Goal: Task Accomplishment & Management: Complete application form

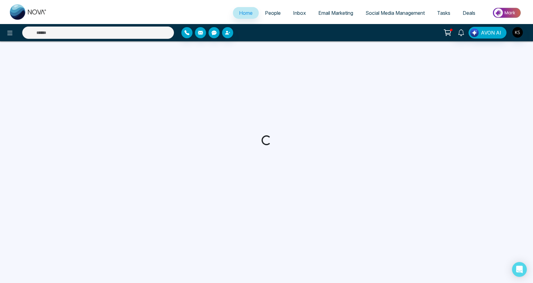
select select "*"
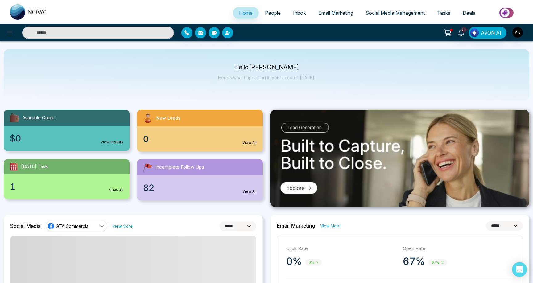
click at [269, 13] on span "People" at bounding box center [273, 13] width 16 height 6
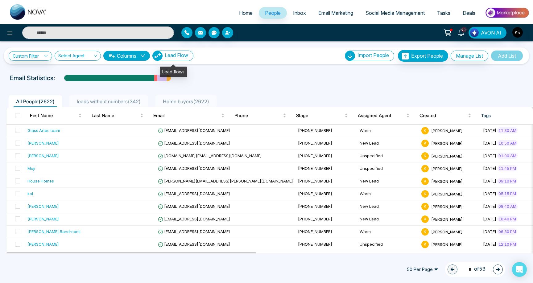
click at [180, 58] on span "Lead Flow" at bounding box center [176, 55] width 23 height 6
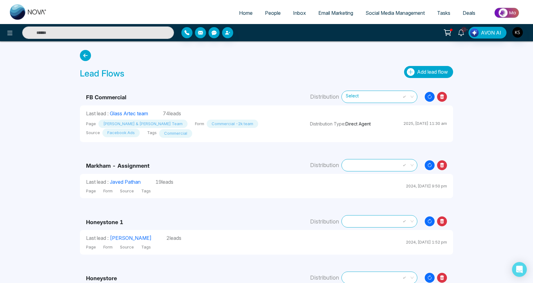
click at [426, 69] on span "Add lead flow" at bounding box center [432, 72] width 31 height 6
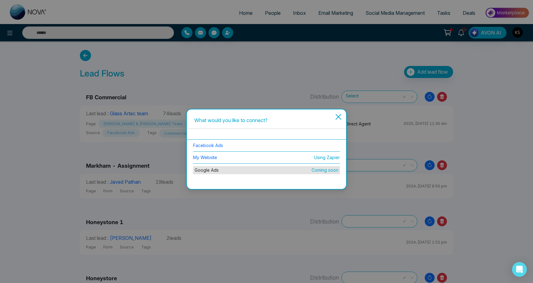
click at [227, 146] on li "Facebook Ads" at bounding box center [266, 146] width 147 height 12
click at [214, 145] on link "Facebook Ads" at bounding box center [208, 145] width 30 height 5
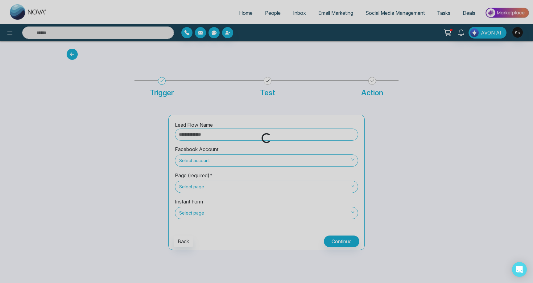
click at [214, 135] on div "Loading..." at bounding box center [266, 138] width 533 height 10
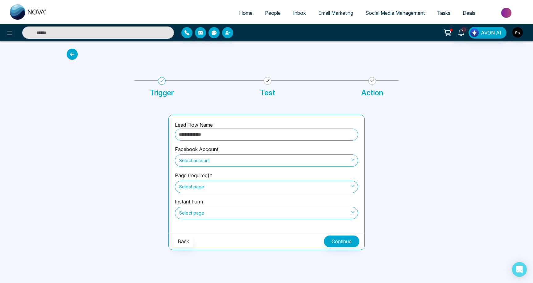
click at [211, 134] on input "text" at bounding box center [266, 135] width 183 height 12
click at [210, 165] on span "Select account" at bounding box center [266, 160] width 174 height 10
type input "**********"
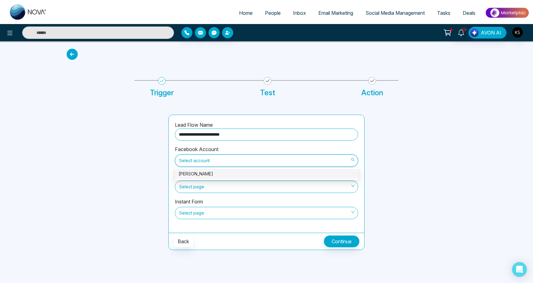
click at [209, 174] on div "[PERSON_NAME]" at bounding box center [267, 173] width 176 height 7
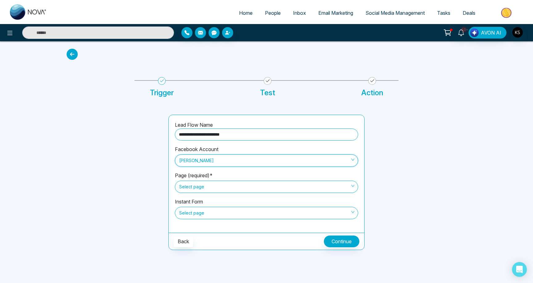
click at [208, 185] on span "Select page" at bounding box center [266, 187] width 174 height 10
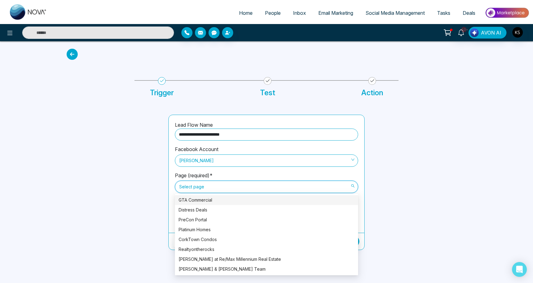
click at [211, 198] on div "GTA Commercial" at bounding box center [267, 200] width 176 height 7
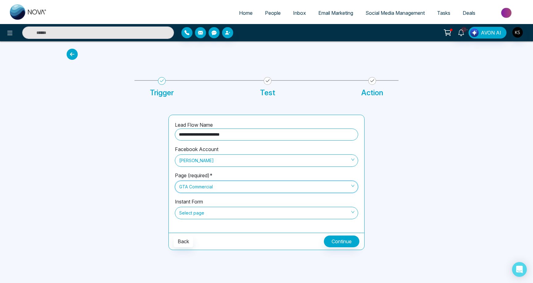
click at [210, 210] on span "Select page" at bounding box center [266, 213] width 174 height 10
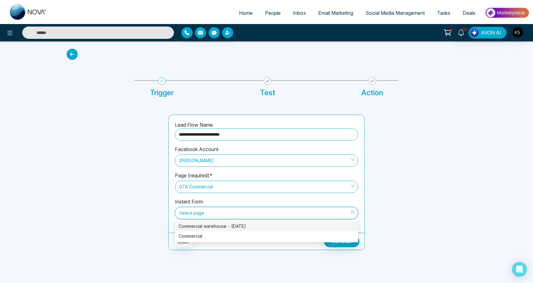
click at [212, 229] on div "Commercial warehouse - sep 2025" at bounding box center [267, 226] width 176 height 7
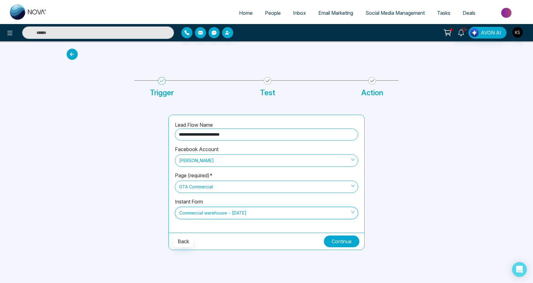
click at [340, 242] on button "Continue" at bounding box center [341, 242] width 35 height 12
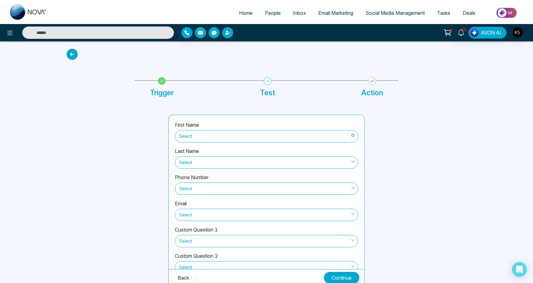
click at [220, 138] on span "Select" at bounding box center [266, 136] width 174 height 10
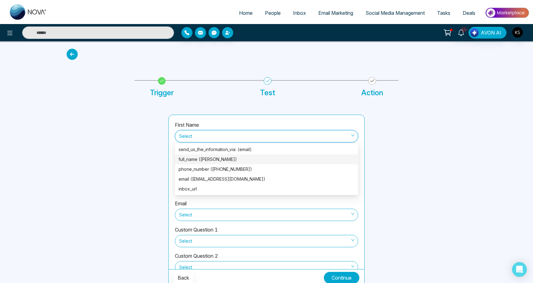
click at [213, 159] on div "full_name (Patel Dhruval)" at bounding box center [267, 159] width 176 height 7
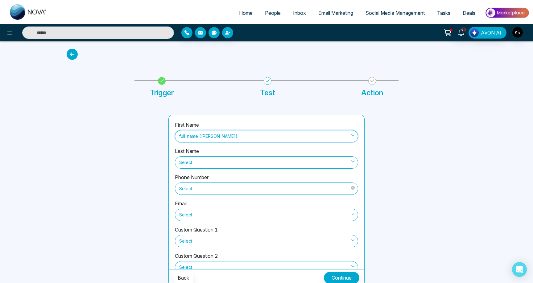
click at [209, 189] on span "Select" at bounding box center [266, 188] width 174 height 10
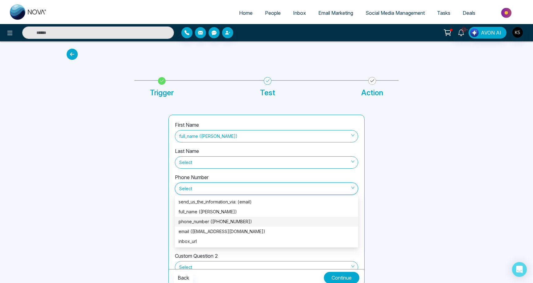
click at [205, 218] on div "phone_number (+12503155702)" at bounding box center [266, 222] width 183 height 10
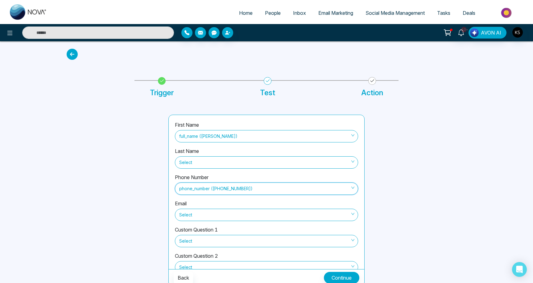
scroll to position [33, 0]
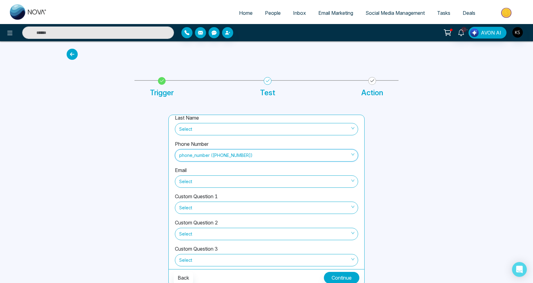
click at [206, 190] on div "Email Select" at bounding box center [266, 179] width 183 height 26
click at [206, 183] on span "Select" at bounding box center [266, 181] width 174 height 10
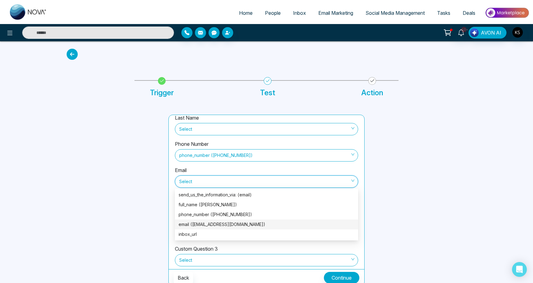
click at [204, 225] on div "email (dhruvalpatel2580@yahoo.com)" at bounding box center [267, 224] width 176 height 7
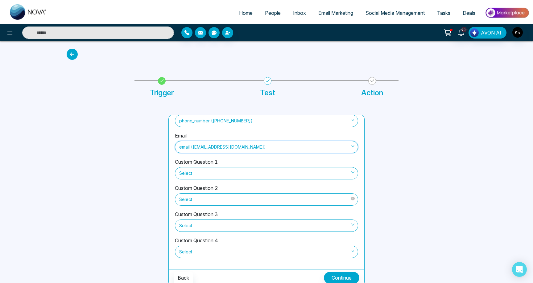
scroll to position [51, 0]
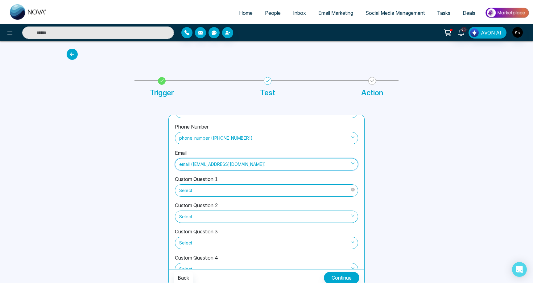
click at [252, 185] on span "Select" at bounding box center [266, 190] width 174 height 10
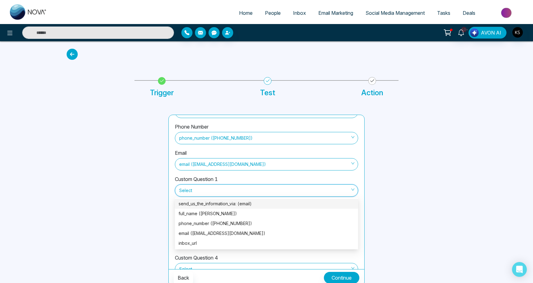
click at [200, 206] on div "send_us_the_information_via: (email)" at bounding box center [267, 203] width 176 height 7
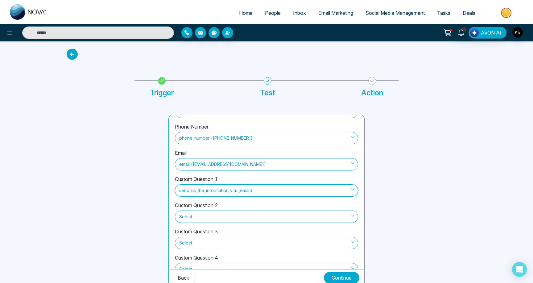
scroll to position [68, 0]
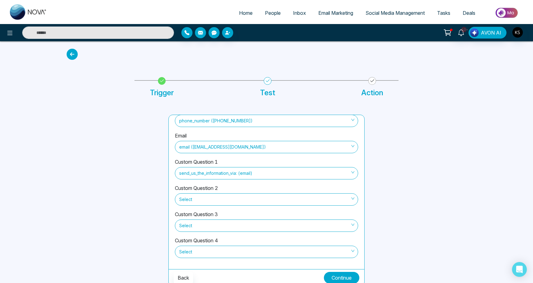
click at [332, 276] on button "Continue" at bounding box center [341, 278] width 35 height 12
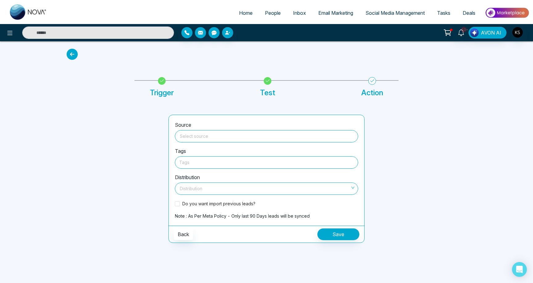
click at [195, 133] on input "search" at bounding box center [267, 134] width 176 height 9
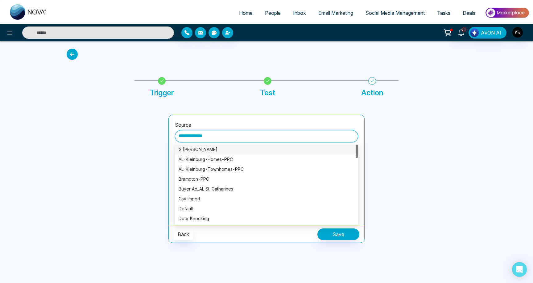
type input "**********"
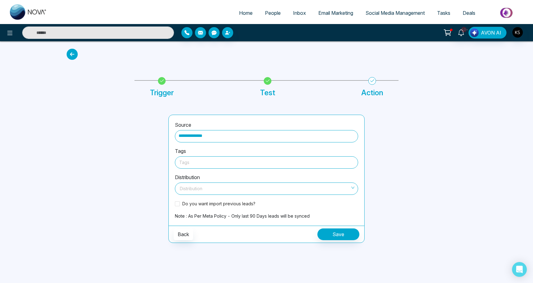
click at [151, 146] on div at bounding box center [114, 179] width 102 height 128
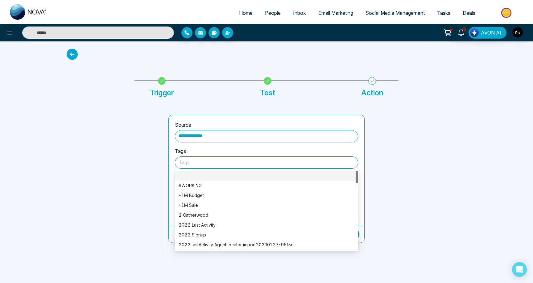
click at [192, 164] on div at bounding box center [266, 162] width 174 height 8
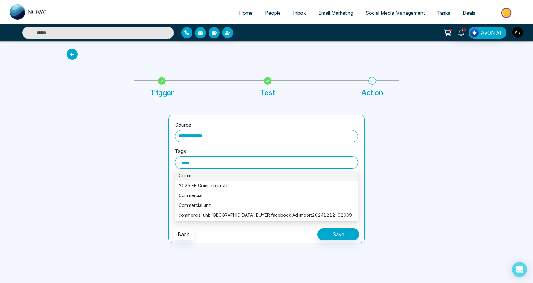
type input "******"
click at [194, 189] on div "2025 FB Commercial Ad" at bounding box center [267, 185] width 176 height 7
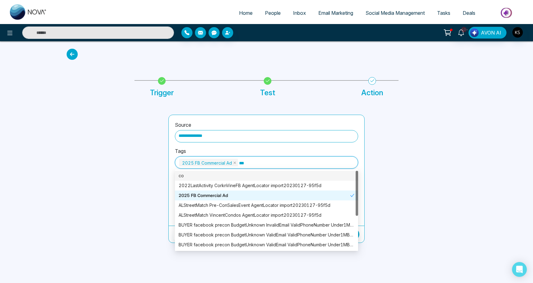
type input "****"
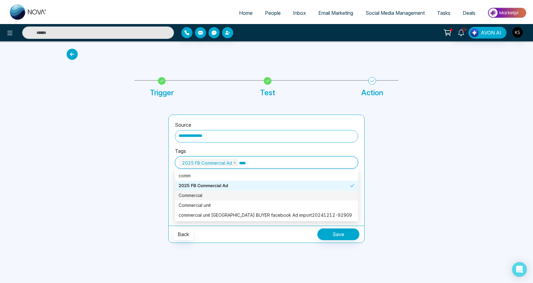
click at [241, 197] on div "Commercial" at bounding box center [267, 195] width 176 height 7
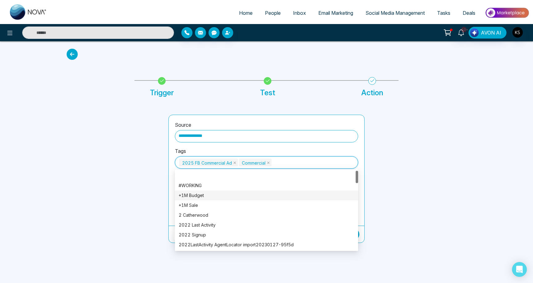
click at [140, 187] on div at bounding box center [114, 179] width 102 height 128
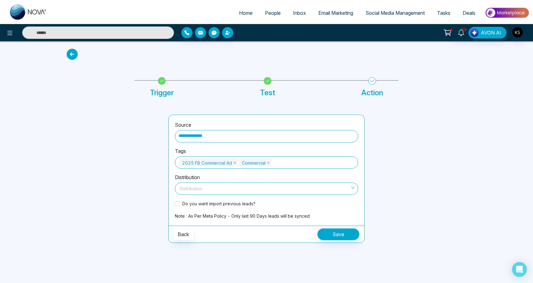
click at [173, 206] on div "**********" at bounding box center [266, 170] width 195 height 111
click at [176, 205] on span at bounding box center [177, 203] width 5 height 5
click at [200, 185] on input "search" at bounding box center [264, 187] width 171 height 9
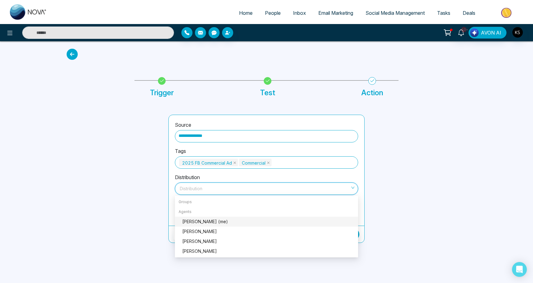
click at [146, 211] on div at bounding box center [114, 179] width 102 height 128
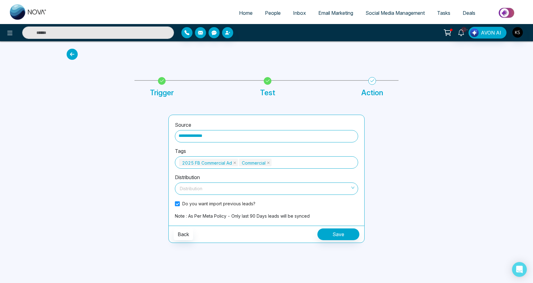
click at [222, 191] on input "search" at bounding box center [264, 187] width 171 height 9
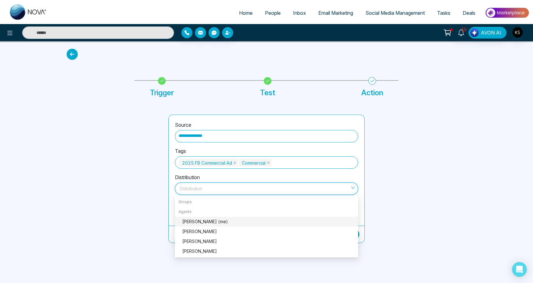
click at [215, 218] on div "Kevin Singh (me)" at bounding box center [268, 221] width 172 height 7
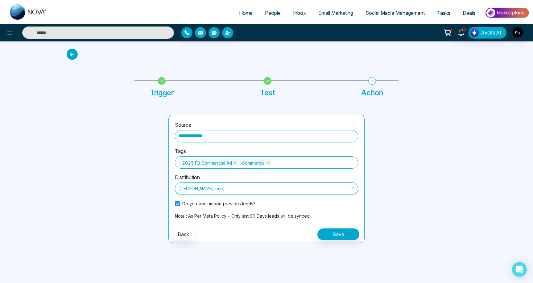
click at [135, 199] on div at bounding box center [114, 179] width 102 height 128
click at [239, 193] on span "Kevin Singh (me)" at bounding box center [266, 188] width 174 height 10
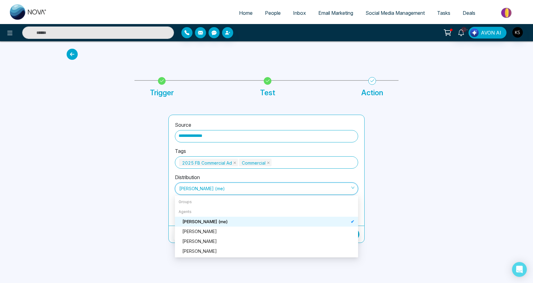
click at [150, 203] on div at bounding box center [114, 179] width 102 height 128
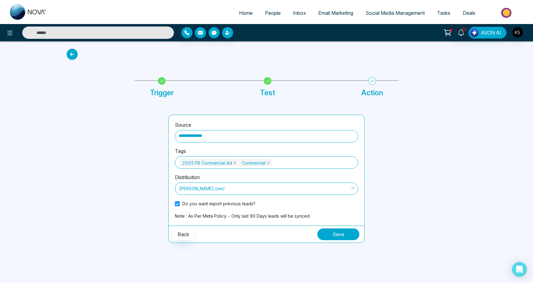
click at [338, 232] on button "Save" at bounding box center [338, 234] width 42 height 12
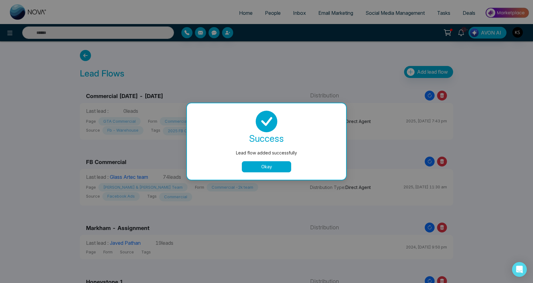
click at [275, 166] on button "Okay" at bounding box center [266, 166] width 49 height 11
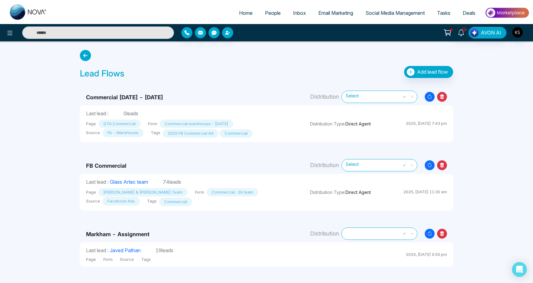
click at [196, 88] on td "Commercial Sept - Oct 2025" at bounding box center [192, 94] width 224 height 23
click at [438, 99] on icon at bounding box center [442, 97] width 10 height 10
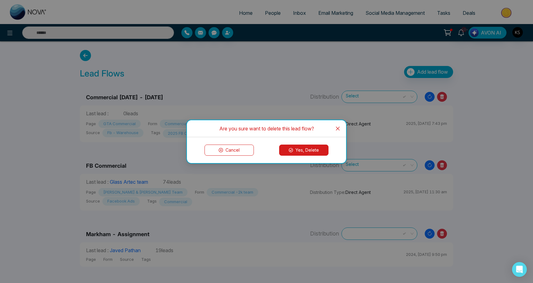
click at [302, 150] on button "Yes, Delete" at bounding box center [303, 150] width 49 height 11
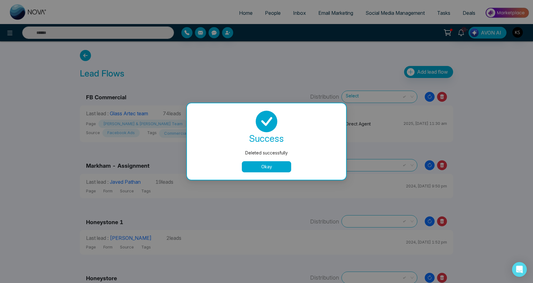
click at [274, 165] on button "Okay" at bounding box center [266, 166] width 49 height 11
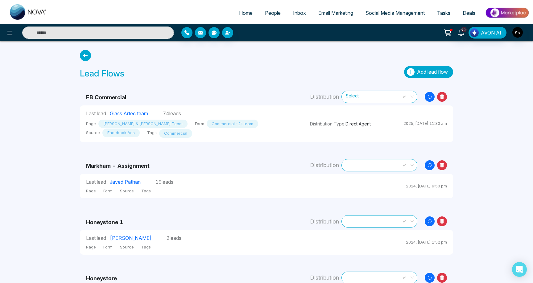
click at [423, 76] on button "Add lead flow" at bounding box center [428, 72] width 49 height 12
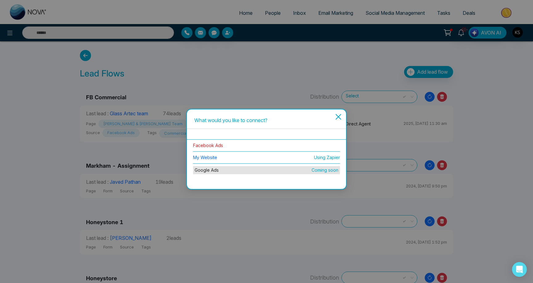
click at [210, 148] on link "Facebook Ads" at bounding box center [208, 145] width 30 height 5
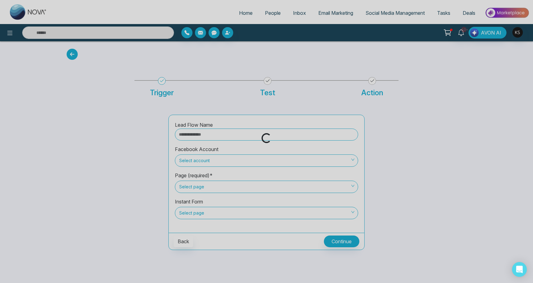
click at [211, 135] on div "Loading..." at bounding box center [266, 138] width 533 height 10
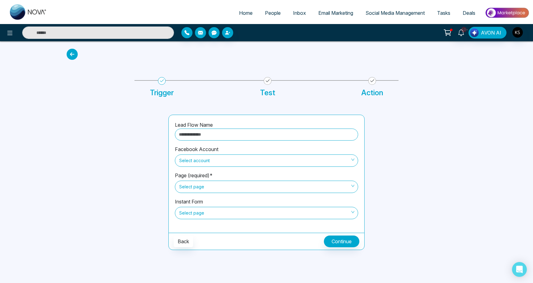
click at [190, 138] on input "text" at bounding box center [266, 135] width 183 height 12
type input "**********"
click at [220, 159] on span "Select account" at bounding box center [266, 160] width 174 height 10
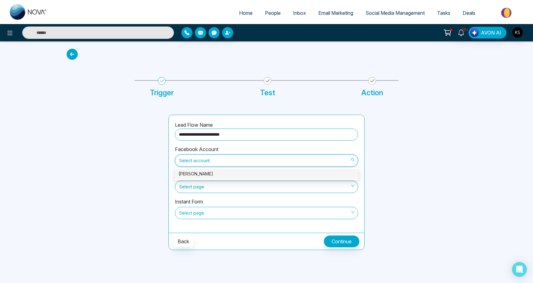
click at [215, 173] on div "[PERSON_NAME]" at bounding box center [267, 173] width 176 height 7
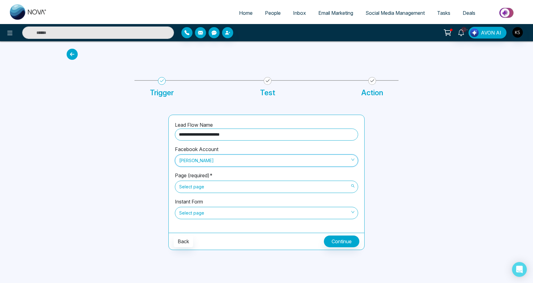
click at [207, 187] on span "Select page" at bounding box center [266, 187] width 174 height 10
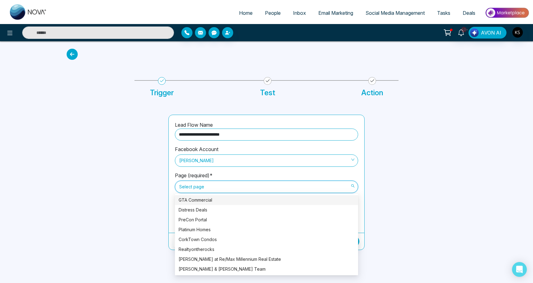
click at [206, 198] on div "GTA Commercial" at bounding box center [267, 200] width 176 height 7
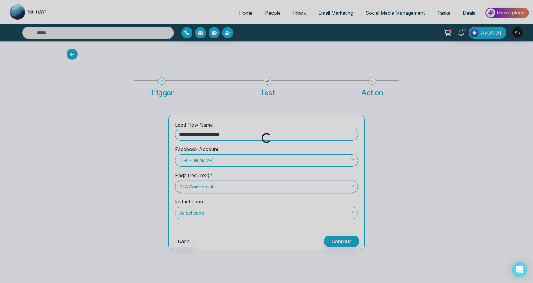
click at [205, 212] on div "Loading..." at bounding box center [266, 141] width 533 height 283
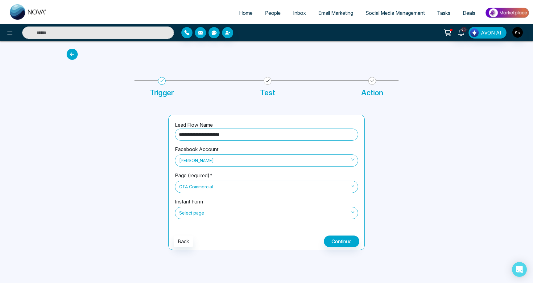
click at [205, 212] on span "Select page" at bounding box center [266, 213] width 174 height 10
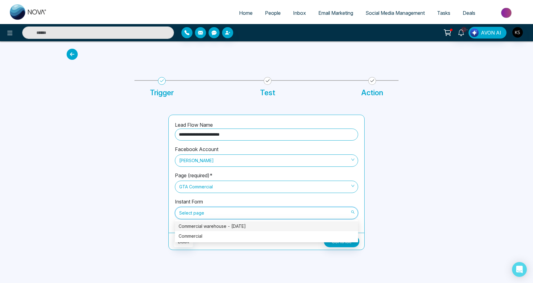
click at [207, 228] on div "Commercial warehouse - sep 2025" at bounding box center [267, 226] width 176 height 7
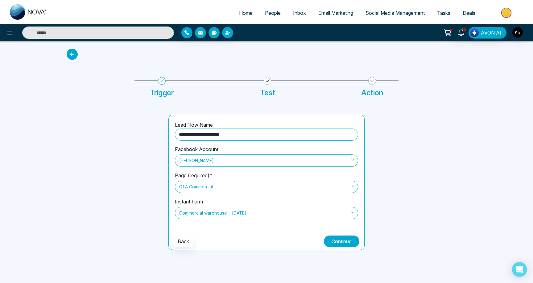
click at [335, 242] on button "Continue" at bounding box center [341, 242] width 35 height 12
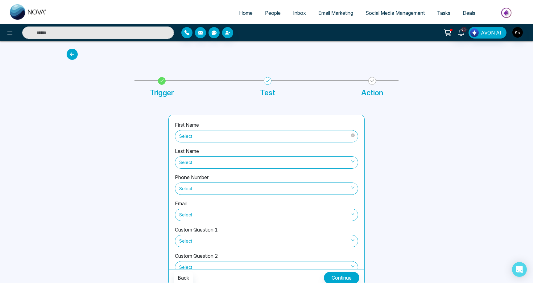
click at [221, 136] on span "Select" at bounding box center [266, 136] width 174 height 10
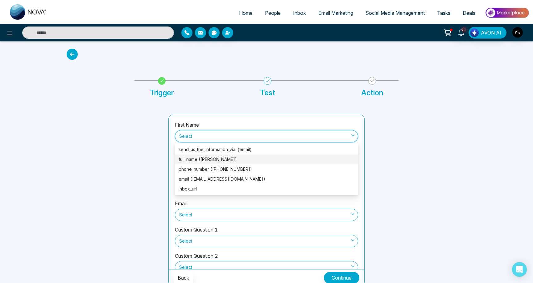
click at [210, 160] on div "full_name (Patel Dhruval)" at bounding box center [267, 159] width 176 height 7
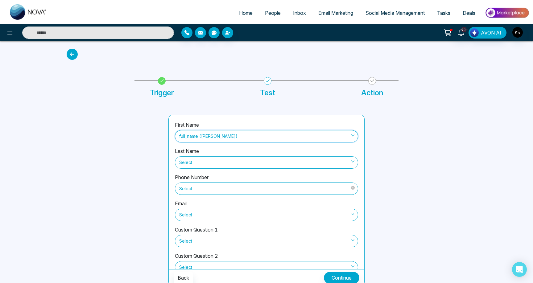
click at [200, 186] on span "Select" at bounding box center [266, 188] width 174 height 10
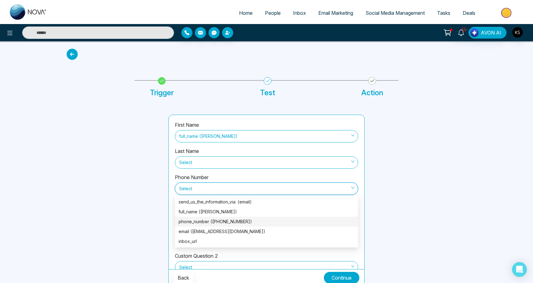
click at [199, 220] on div "phone_number (+12503155702)" at bounding box center [267, 221] width 176 height 7
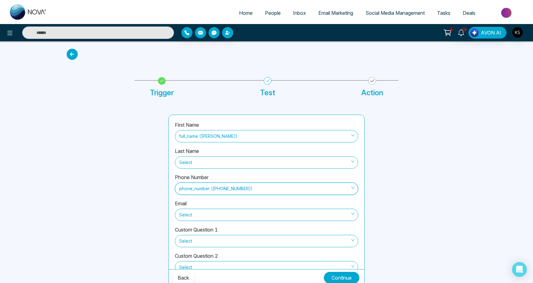
click at [199, 220] on span at bounding box center [264, 215] width 171 height 12
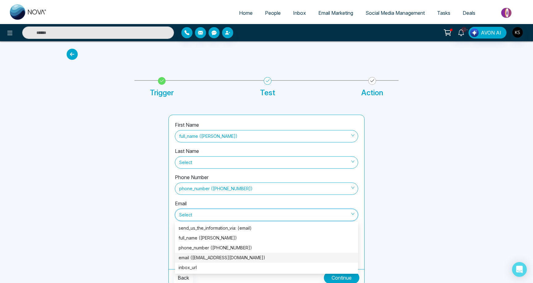
click at [197, 256] on div "email (dhruvalpatel2580@yahoo.com)" at bounding box center [267, 257] width 176 height 7
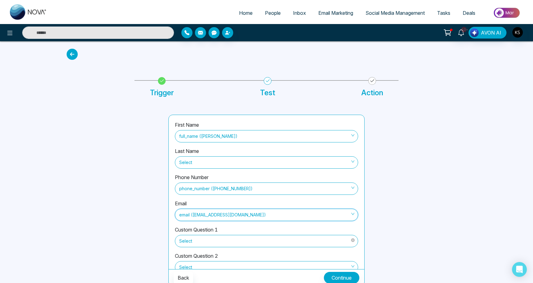
click at [197, 241] on span "Select" at bounding box center [266, 241] width 174 height 10
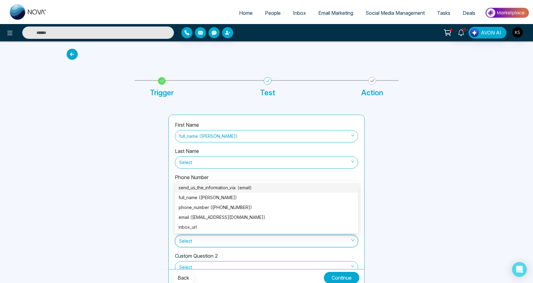
click at [206, 188] on div "send_us_the_information_via: (email)" at bounding box center [267, 187] width 176 height 7
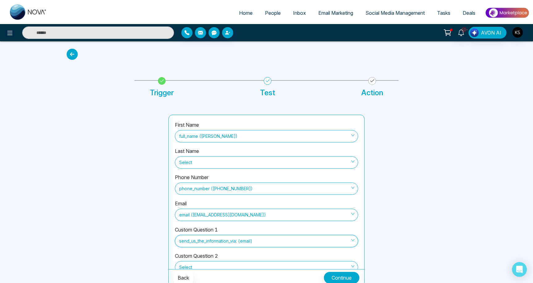
click at [160, 217] on div at bounding box center [114, 201] width 102 height 172
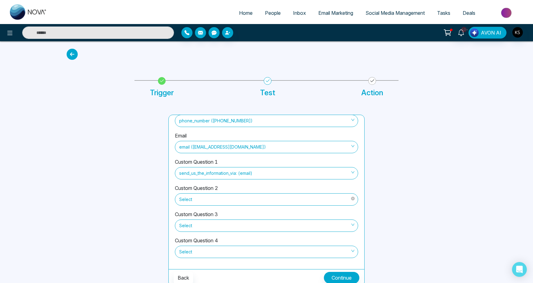
click at [258, 197] on span "Select" at bounding box center [266, 199] width 174 height 10
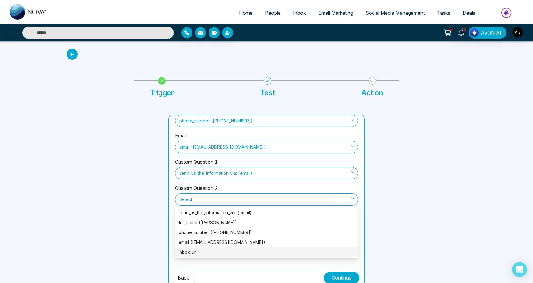
click at [178, 255] on div "inbox_url" at bounding box center [266, 252] width 183 height 10
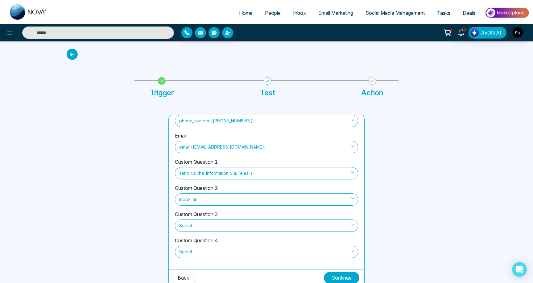
click at [335, 276] on button "Continue" at bounding box center [341, 278] width 35 height 12
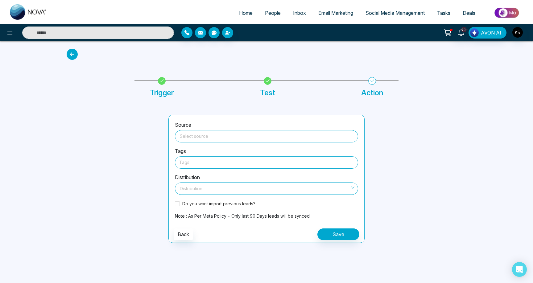
click at [225, 134] on input "search" at bounding box center [267, 134] width 176 height 9
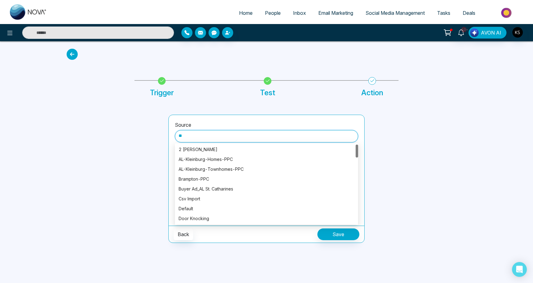
type input "*"
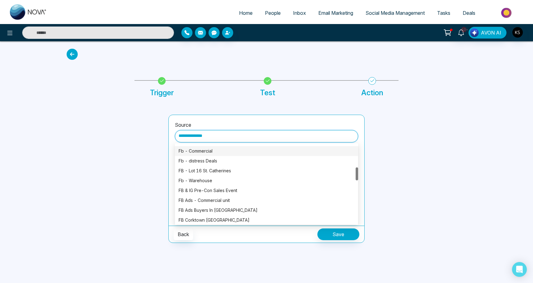
scroll to position [137, 0]
click at [202, 179] on div "Fb - Warehouse" at bounding box center [267, 180] width 176 height 7
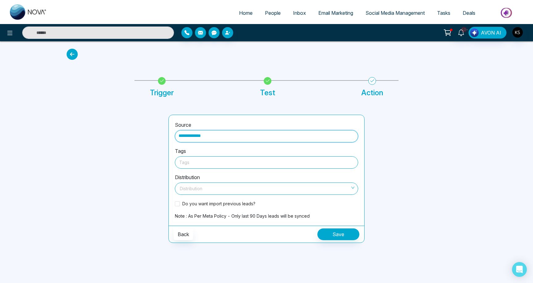
click at [201, 163] on div at bounding box center [266, 162] width 174 height 8
type input "**********"
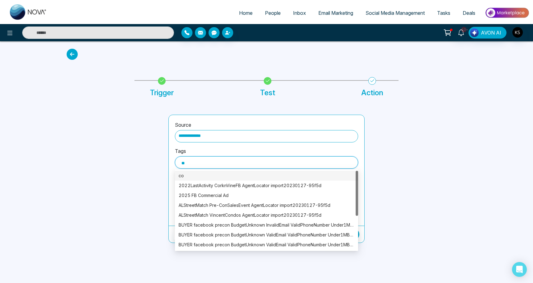
type input "***"
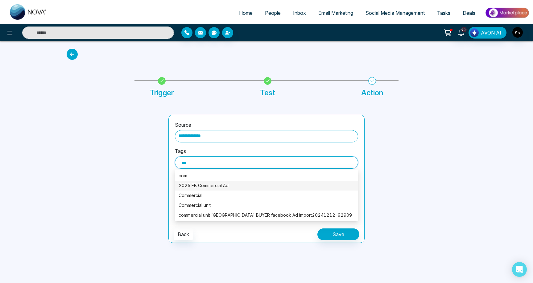
click at [204, 185] on div "2025 FB Commercial Ad" at bounding box center [267, 185] width 176 height 7
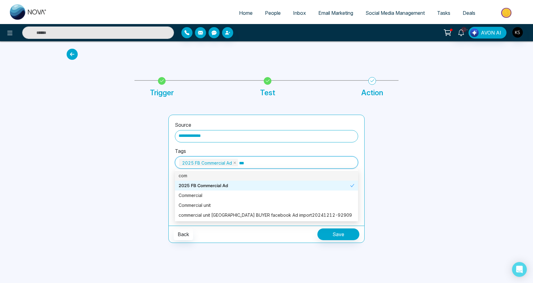
type input "****"
click at [186, 197] on div "Commercial" at bounding box center [267, 195] width 176 height 7
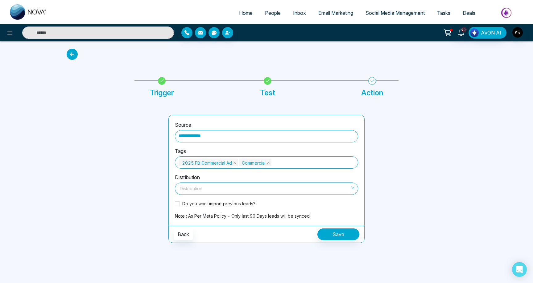
click at [154, 193] on div at bounding box center [114, 179] width 102 height 128
click at [191, 185] on input "search" at bounding box center [264, 187] width 171 height 9
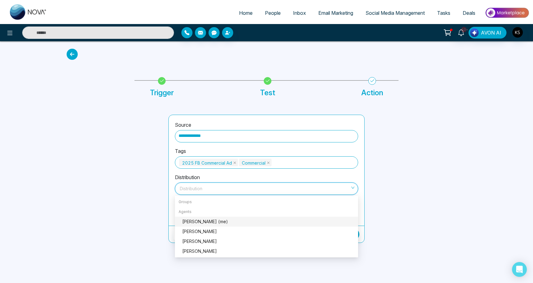
click at [191, 222] on div "Kevin Singh (me)" at bounding box center [268, 221] width 172 height 7
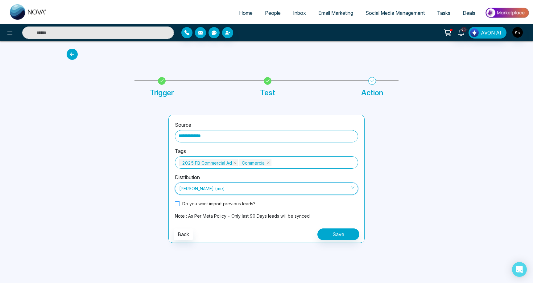
click at [179, 205] on span at bounding box center [177, 203] width 5 height 5
click at [327, 229] on button "Save" at bounding box center [338, 234] width 42 height 12
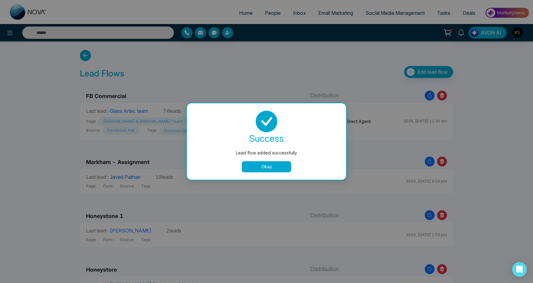
click at [270, 166] on button "Okay" at bounding box center [266, 166] width 49 height 11
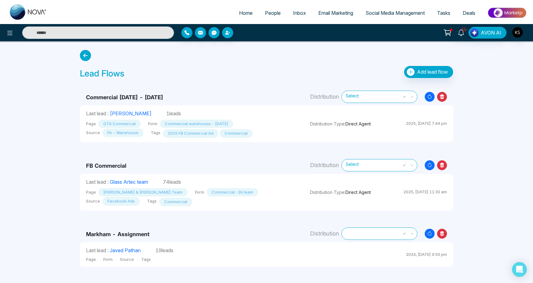
click at [239, 15] on span "Home" at bounding box center [246, 13] width 14 height 6
select select "*"
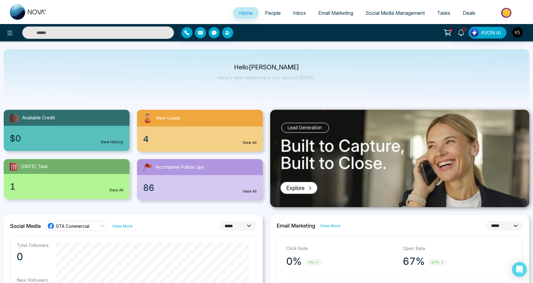
click at [266, 13] on span "People" at bounding box center [273, 13] width 16 height 6
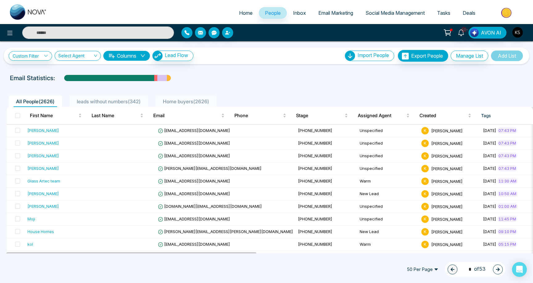
click at [240, 4] on div "Home People Inbox Email Marketing Social Media Management Tasks Deals" at bounding box center [266, 12] width 533 height 24
click at [240, 11] on span "Home" at bounding box center [246, 13] width 14 height 6
select select "*"
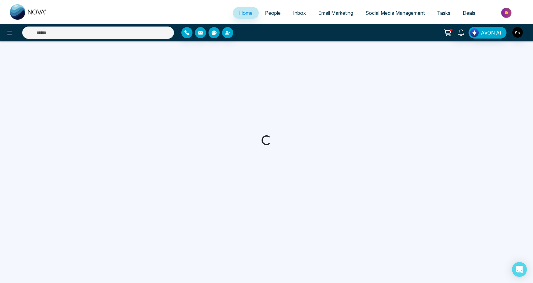
select select "*"
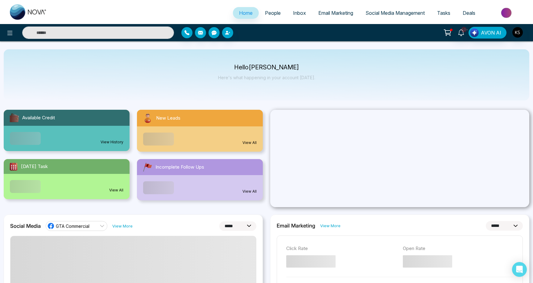
click at [267, 14] on span "People" at bounding box center [273, 13] width 16 height 6
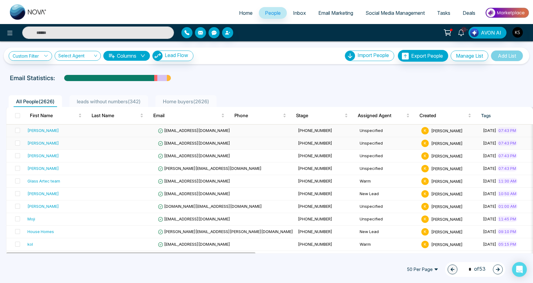
click at [48, 146] on div "[PERSON_NAME]" at bounding box center [42, 143] width 31 height 6
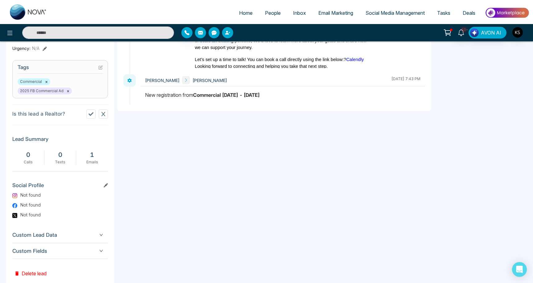
scroll to position [240, 0]
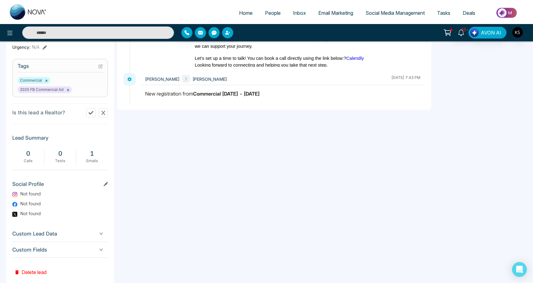
click at [43, 233] on span "Custom Lead Data" at bounding box center [60, 234] width 96 height 8
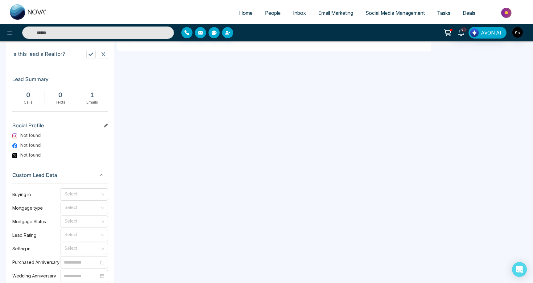
click at [58, 173] on span "Custom Lead Data" at bounding box center [60, 175] width 96 height 8
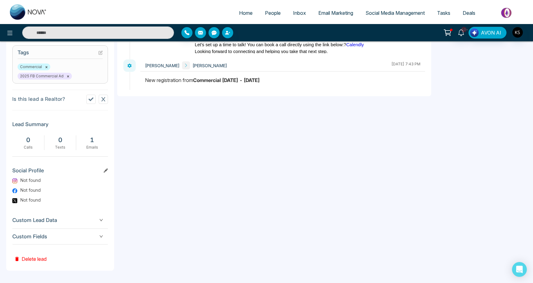
scroll to position [253, 0]
click at [47, 234] on span "Custom Fields" at bounding box center [60, 237] width 96 height 8
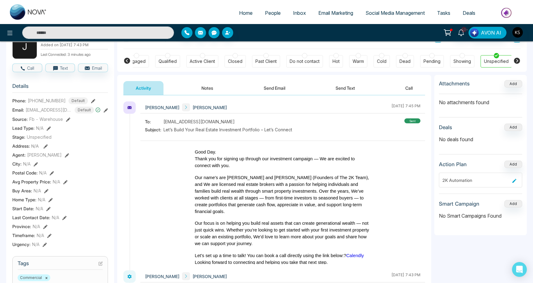
scroll to position [6, 0]
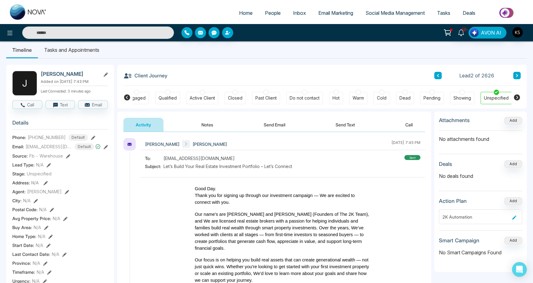
click at [17, 13] on img at bounding box center [28, 11] width 37 height 15
select select "*"
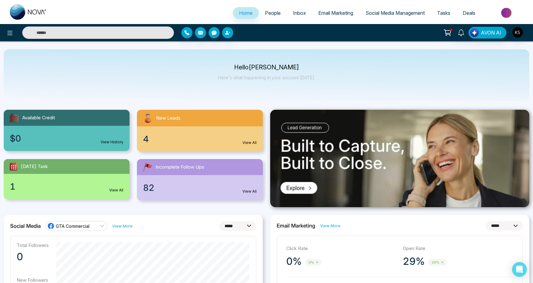
click at [267, 14] on span "People" at bounding box center [273, 13] width 16 height 6
